Goal: Transaction & Acquisition: Purchase product/service

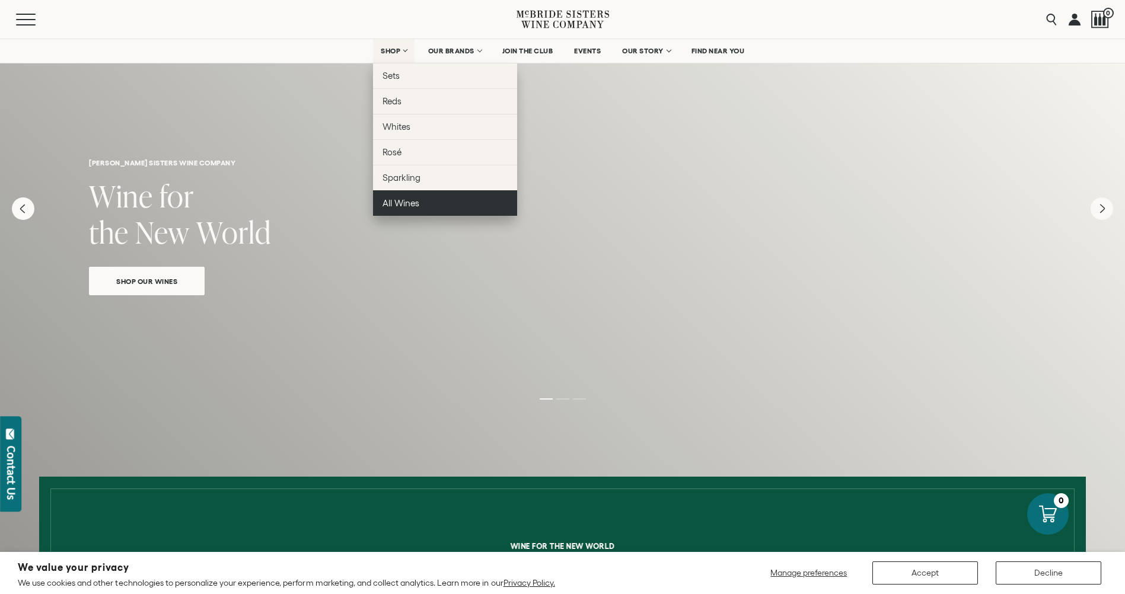
click at [407, 201] on span "All Wines" at bounding box center [400, 203] width 37 height 10
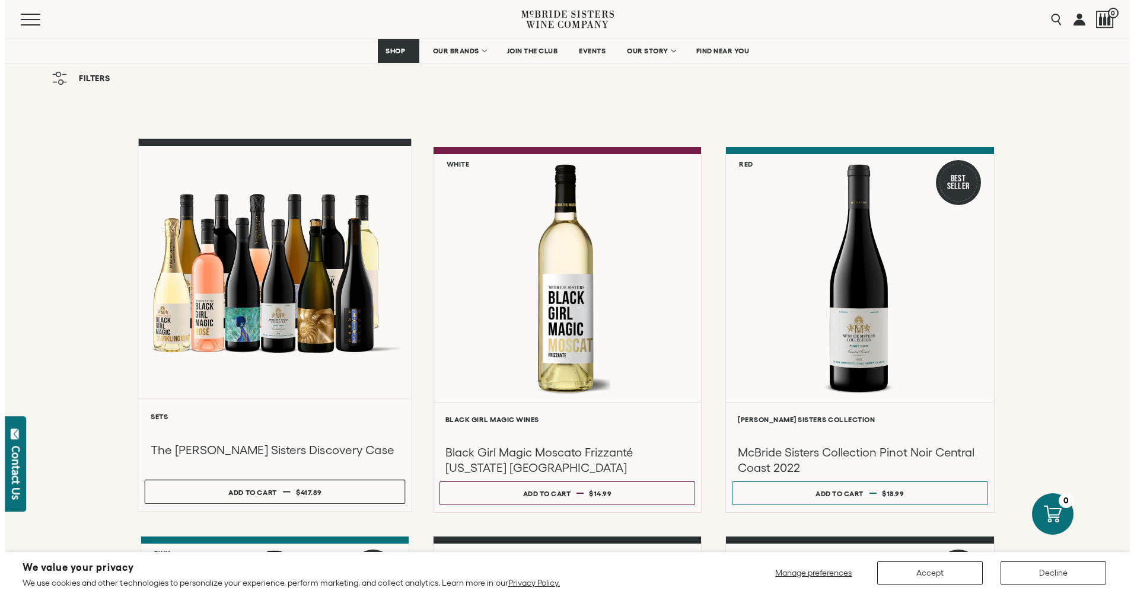
scroll to position [59, 0]
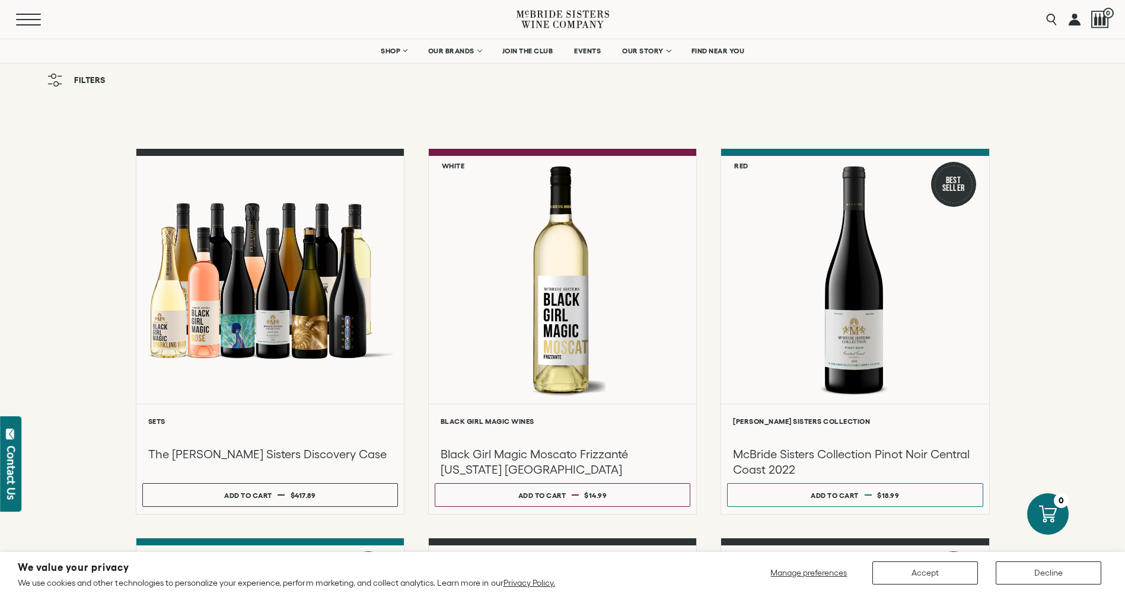
click at [30, 23] on button "Menu" at bounding box center [37, 20] width 43 height 12
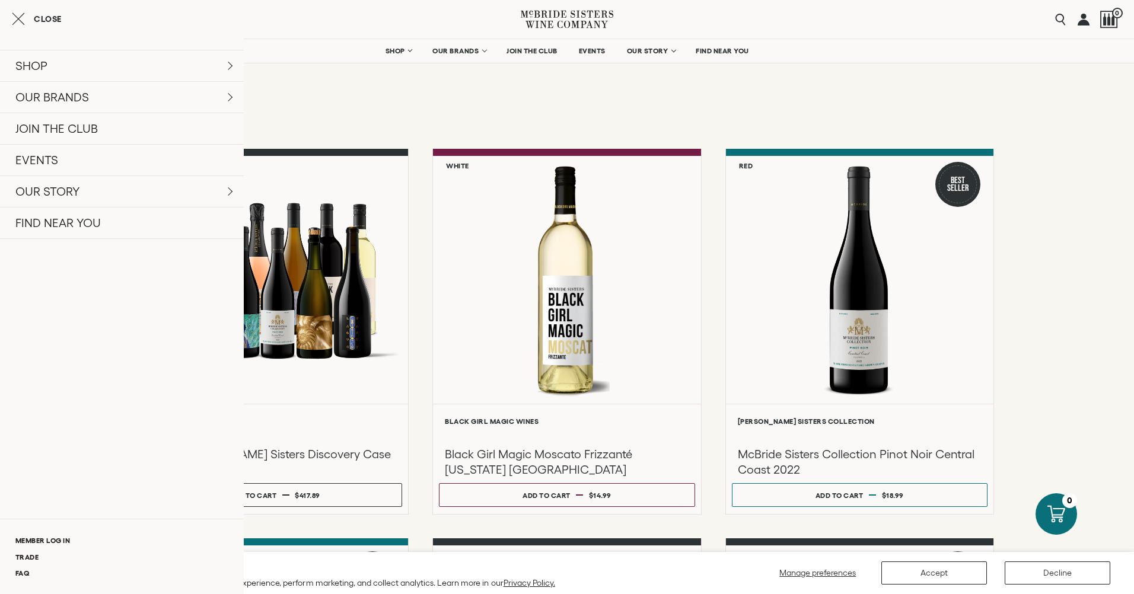
click at [588, 91] on div "Filters" at bounding box center [567, 86] width 1134 height 37
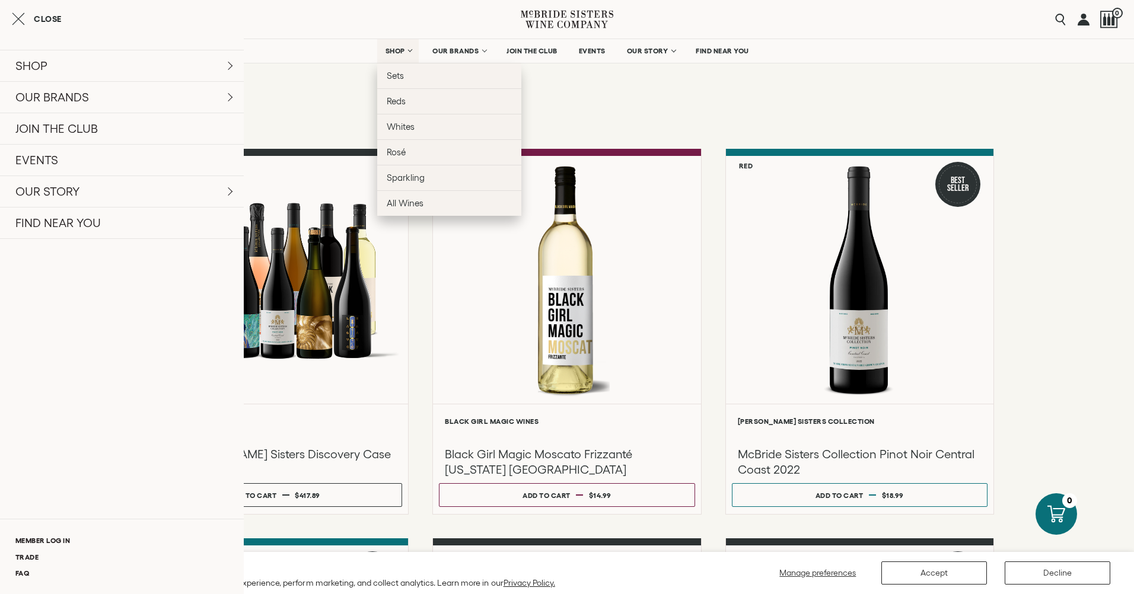
click at [396, 49] on span "SHOP" at bounding box center [395, 51] width 20 height 8
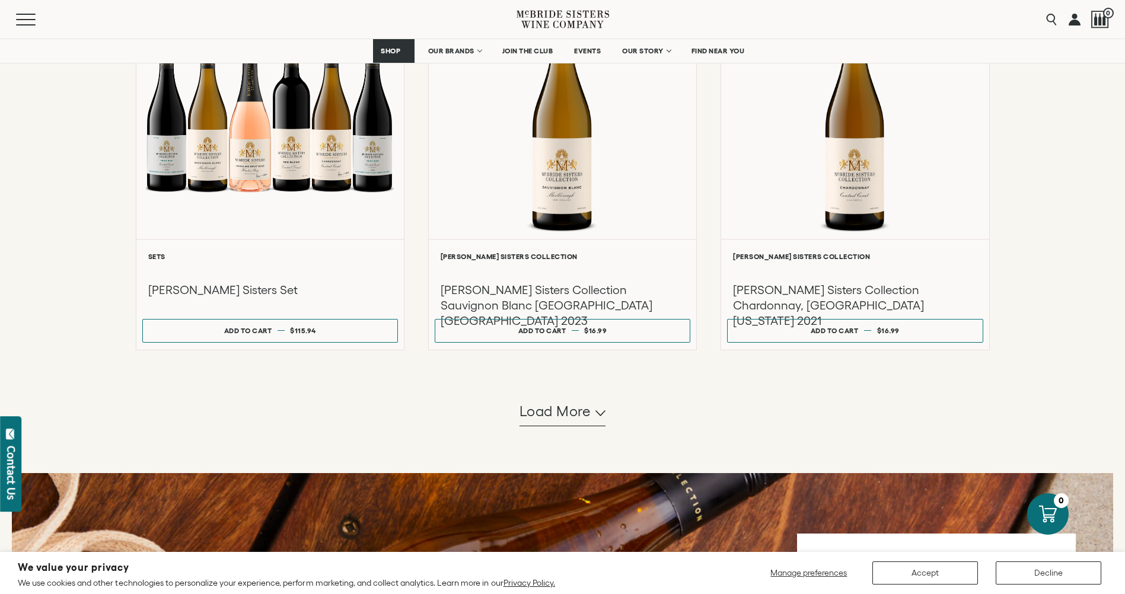
scroll to position [1008, 0]
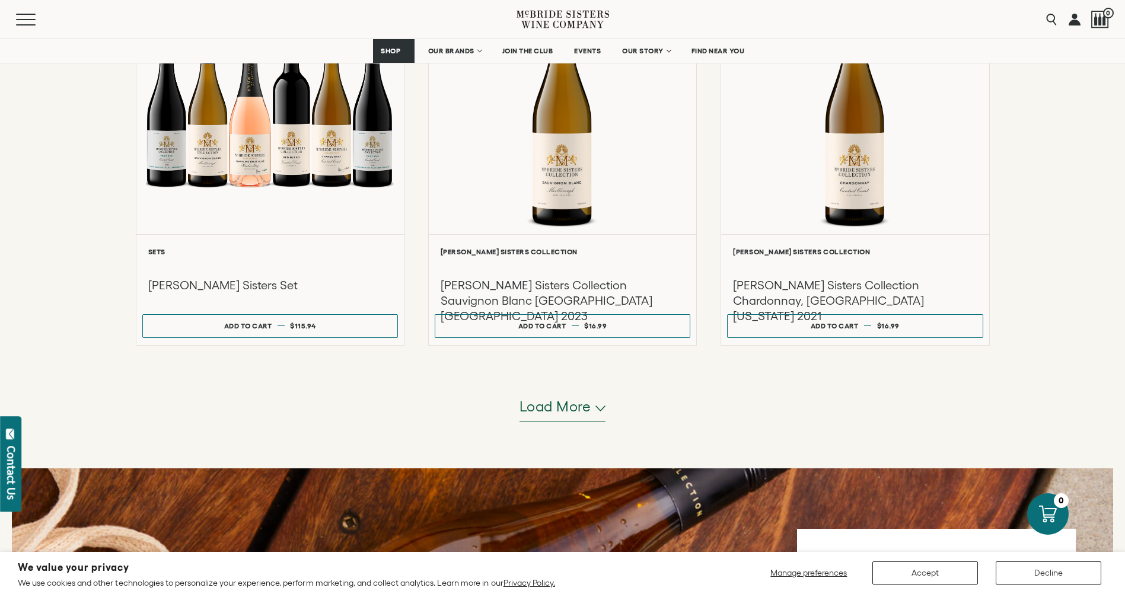
click at [567, 411] on span "Load more" at bounding box center [555, 407] width 72 height 20
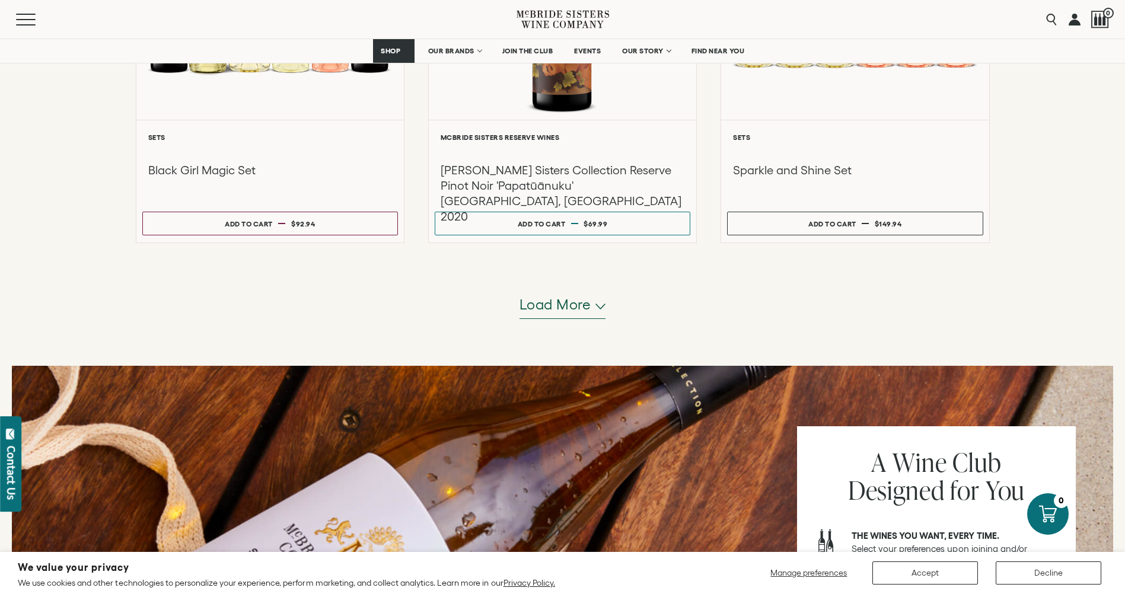
scroll to position [2313, 0]
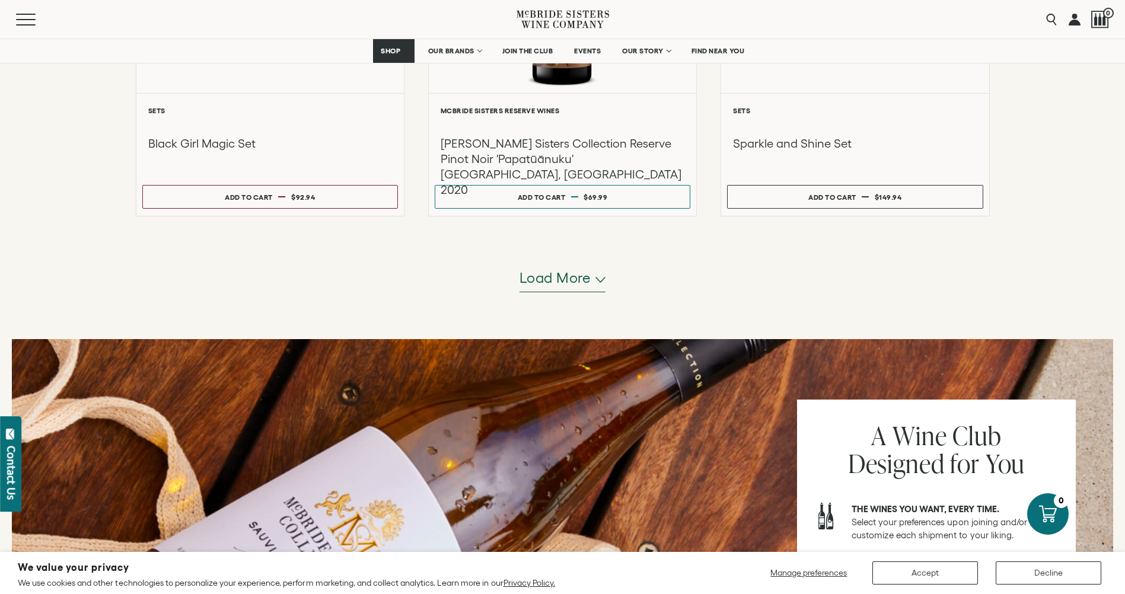
click at [605, 272] on button "Load more" at bounding box center [562, 278] width 87 height 28
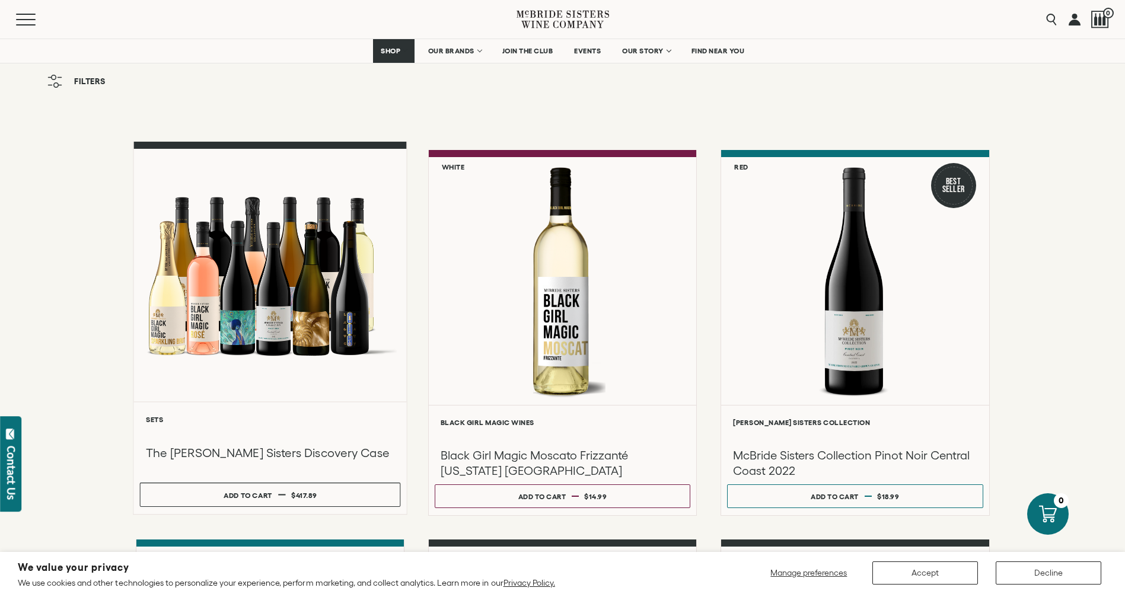
scroll to position [0, 0]
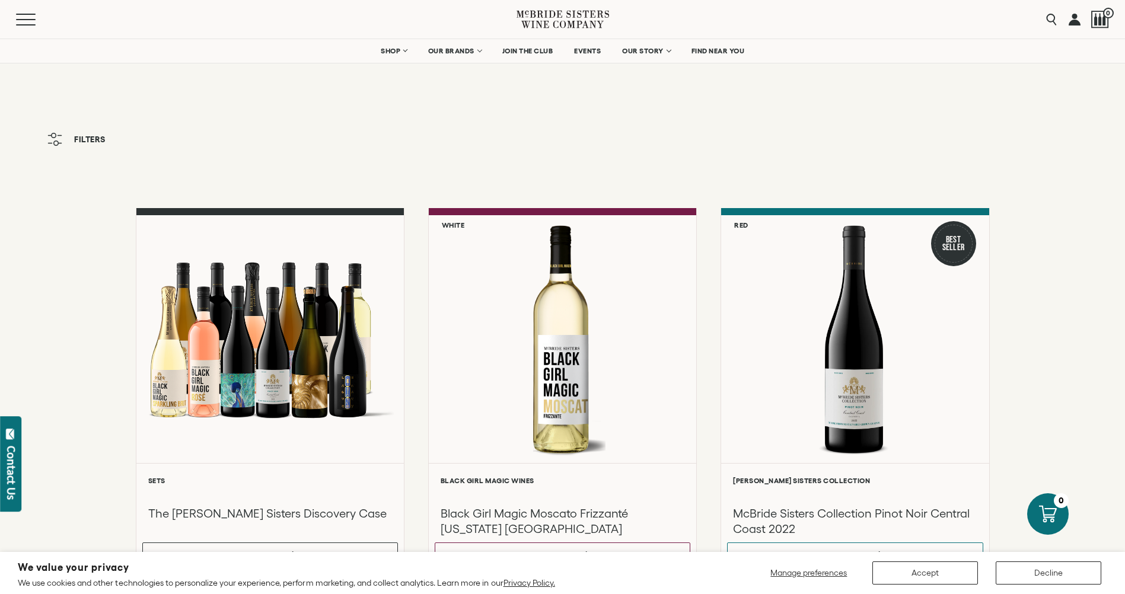
click at [82, 139] on span "Filters" at bounding box center [89, 139] width 31 height 8
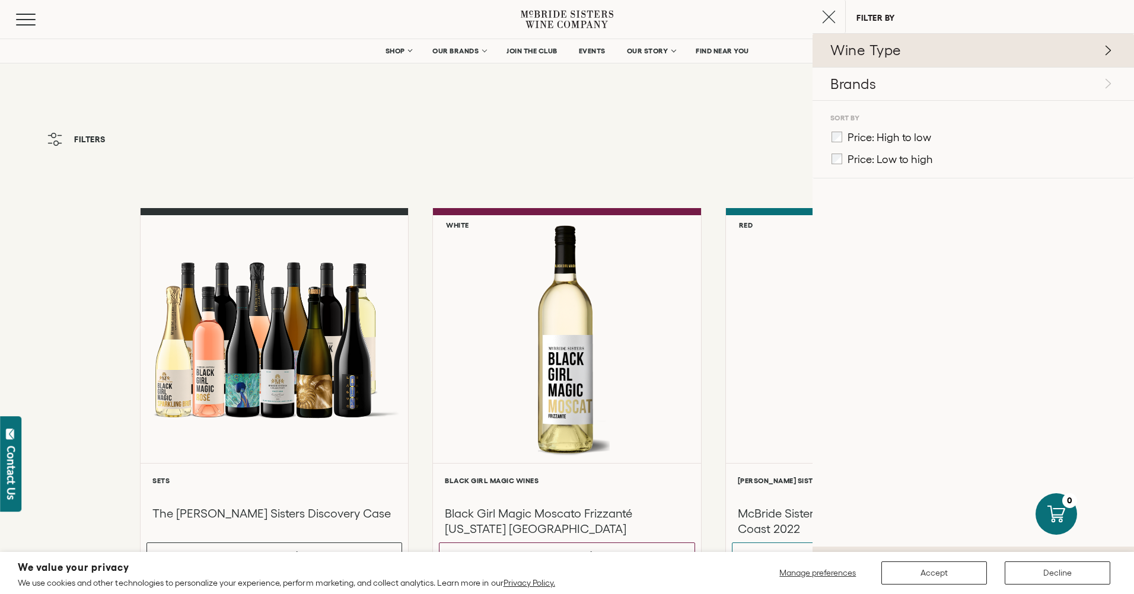
click at [907, 50] on p "Wine Type" at bounding box center [971, 50] width 283 height 20
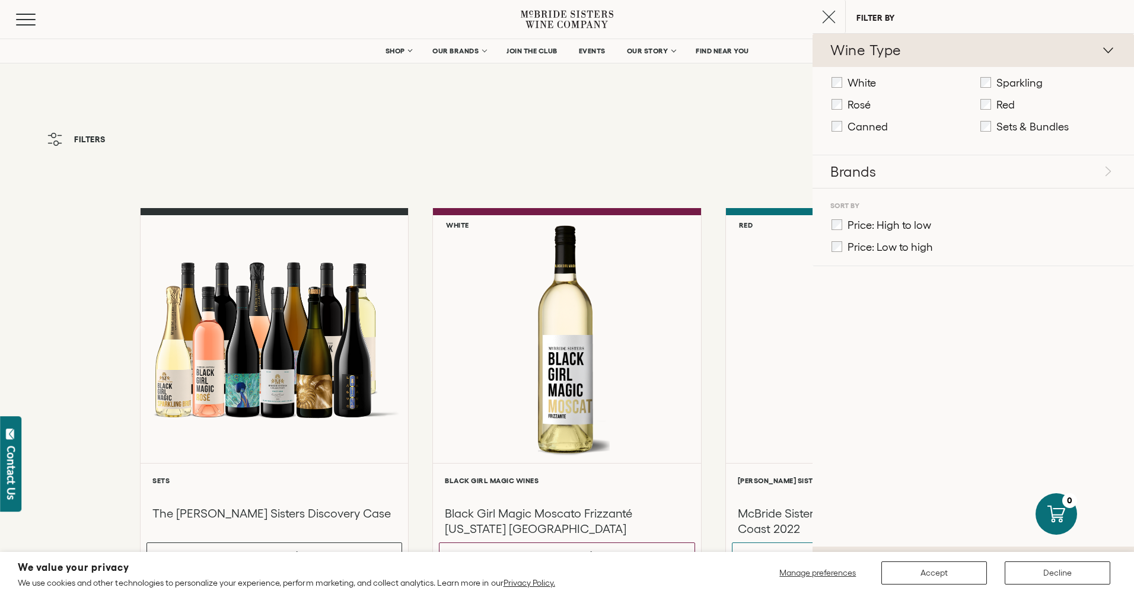
click at [677, 134] on div "Filters" at bounding box center [567, 145] width 1134 height 37
click at [829, 16] on line "Close cart" at bounding box center [829, 17] width 12 height 12
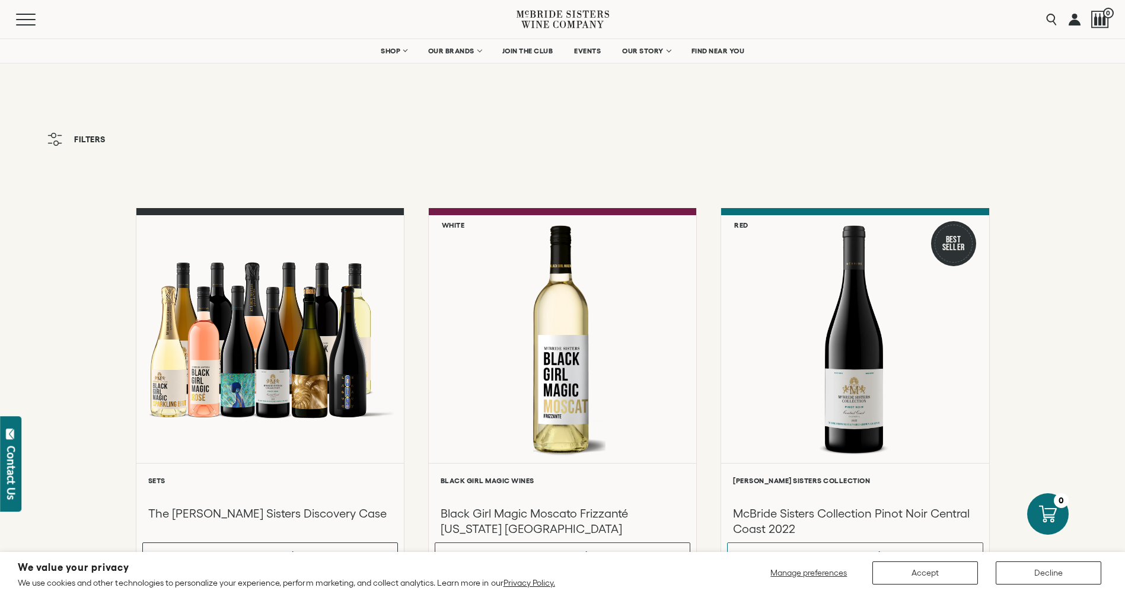
click at [581, 24] on icon at bounding box center [585, 25] width 36 height 8
